Goal: Transaction & Acquisition: Download file/media

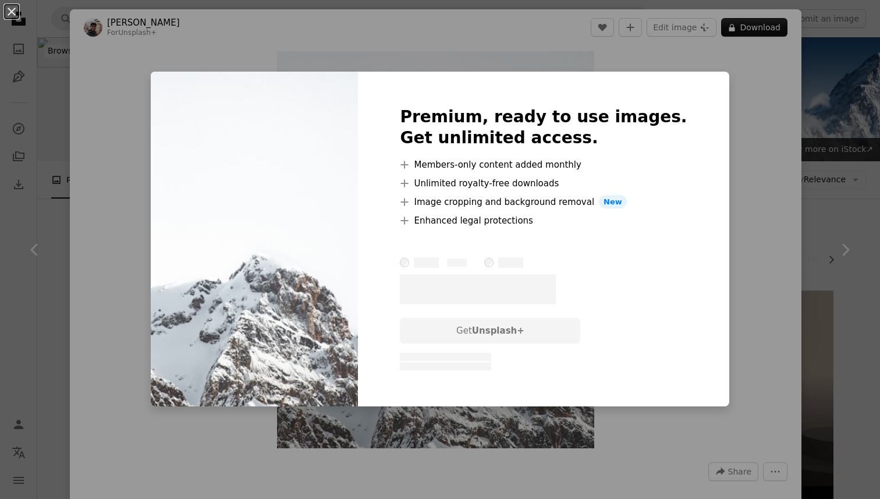
scroll to position [7193, 0]
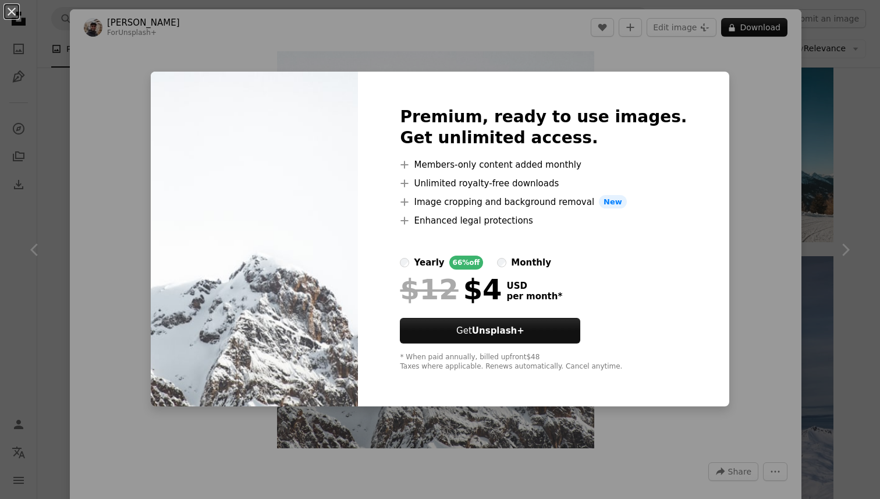
click at [742, 123] on div "An X shape Premium, ready to use images. Get unlimited access. A plus sign Memb…" at bounding box center [440, 249] width 880 height 499
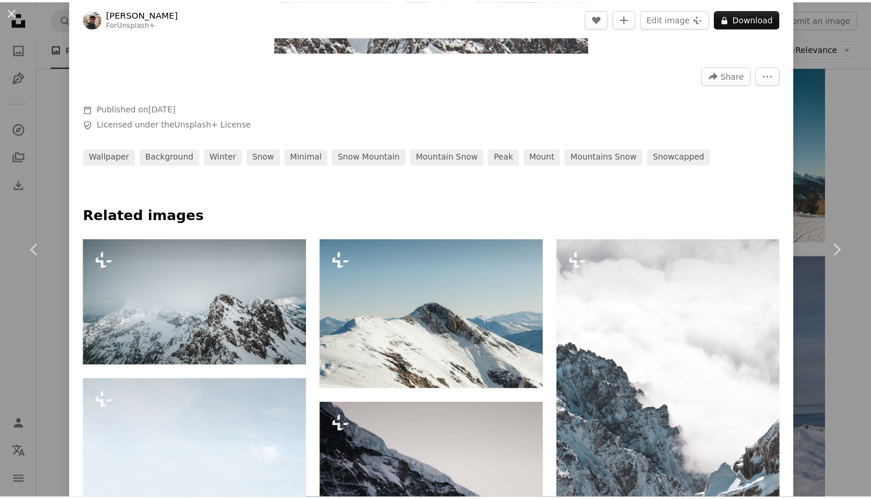
scroll to position [436, 0]
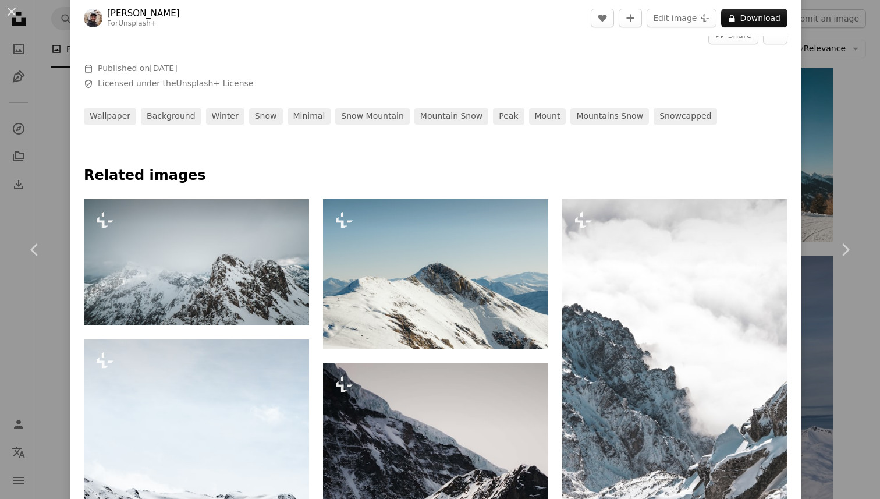
click at [843, 123] on div "An X shape Chevron left Chevron right [PERSON_NAME] For Unsplash+ A heart A plu…" at bounding box center [440, 249] width 880 height 499
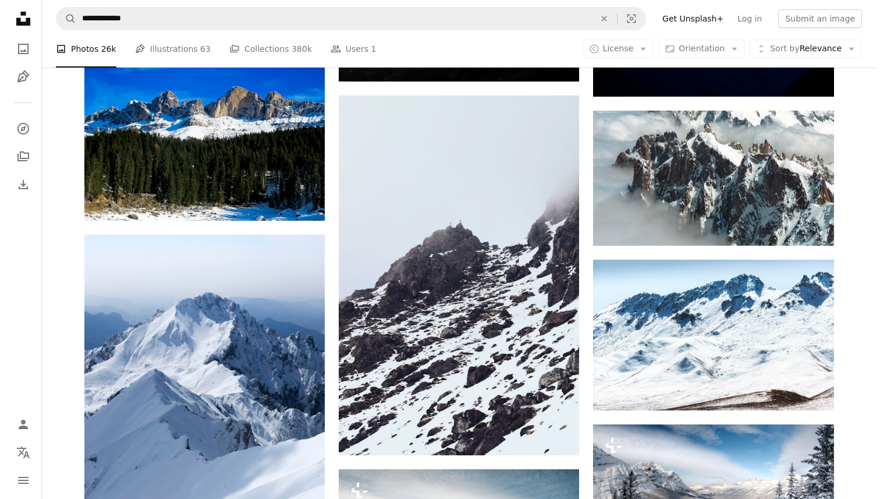
scroll to position [7886, 0]
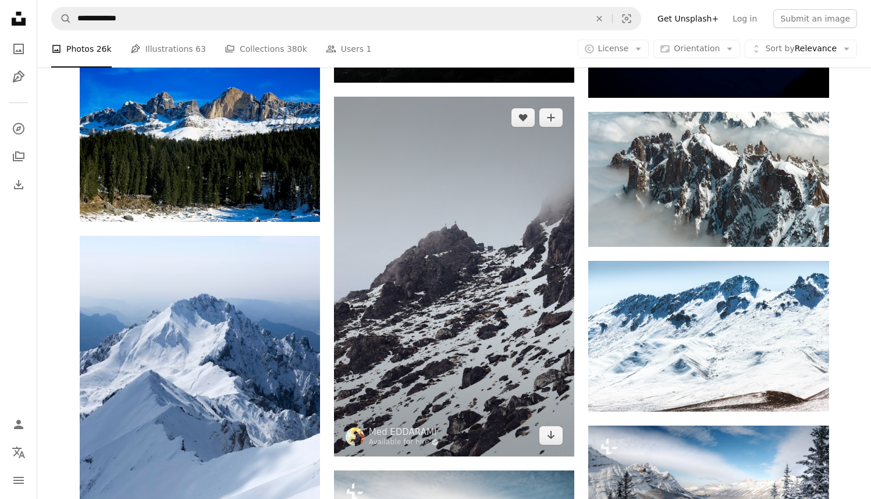
click at [459, 258] on img at bounding box center [454, 277] width 240 height 360
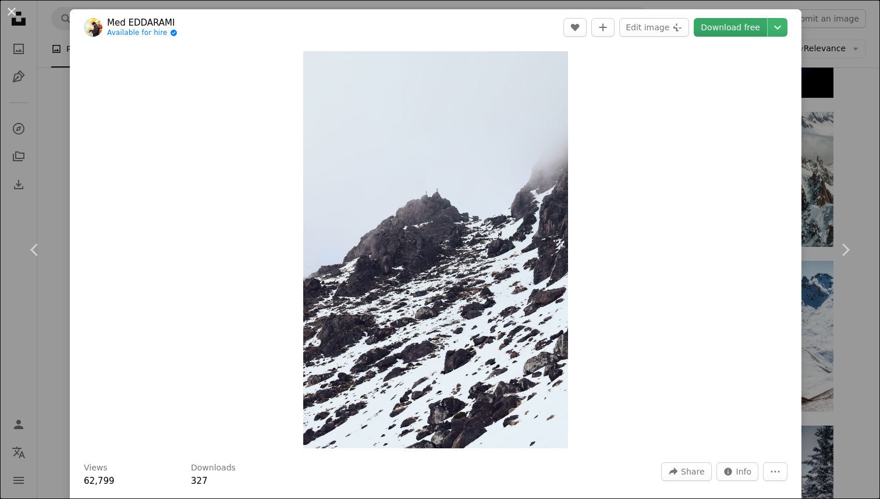
click at [744, 29] on link "Download free" at bounding box center [730, 27] width 73 height 19
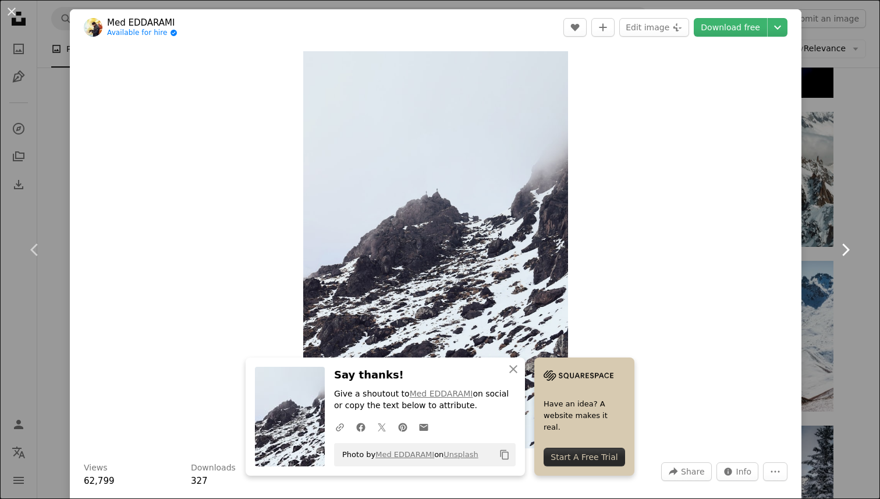
click at [824, 207] on link "Chevron right" at bounding box center [845, 250] width 70 height 112
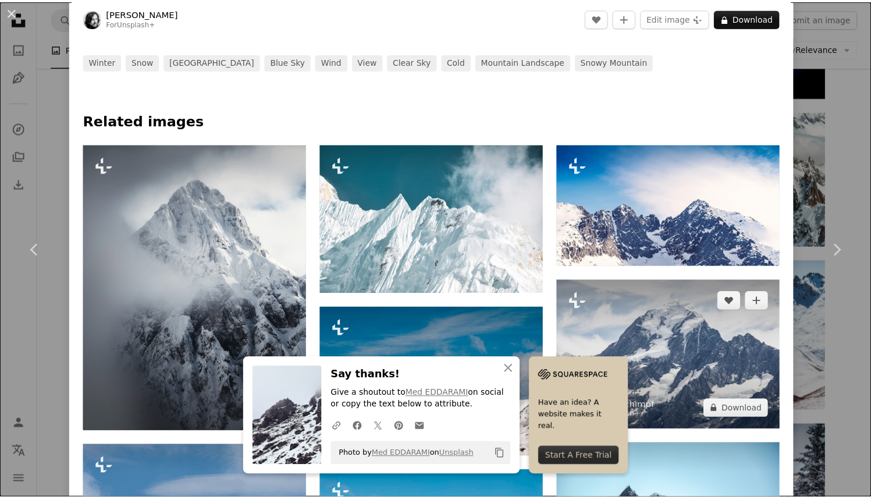
scroll to position [565, 0]
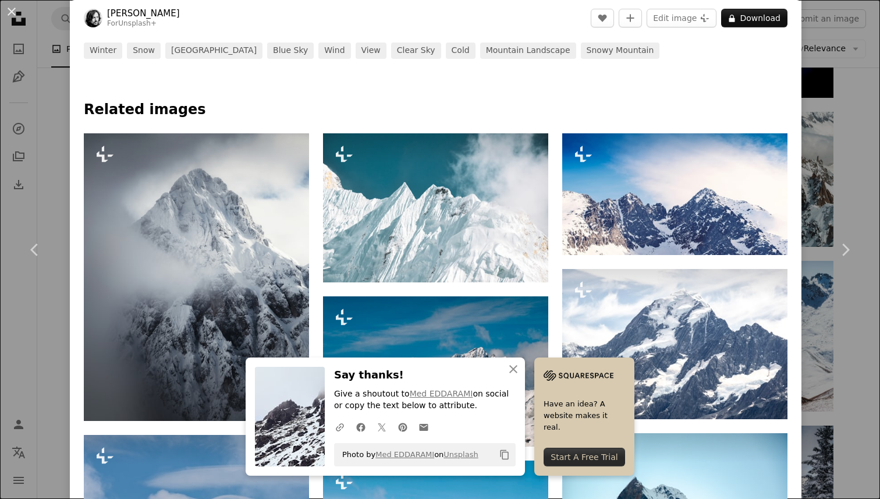
click at [825, 353] on div "An X shape Chevron left Chevron right An X shape Close Say thanks! Give a shout…" at bounding box center [440, 249] width 880 height 499
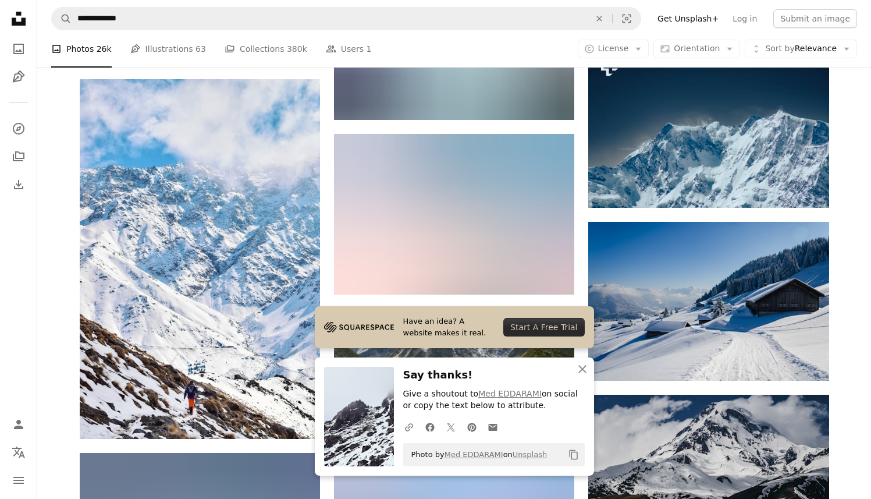
scroll to position [8594, 0]
